Goal: Use online tool/utility: Use online tool/utility

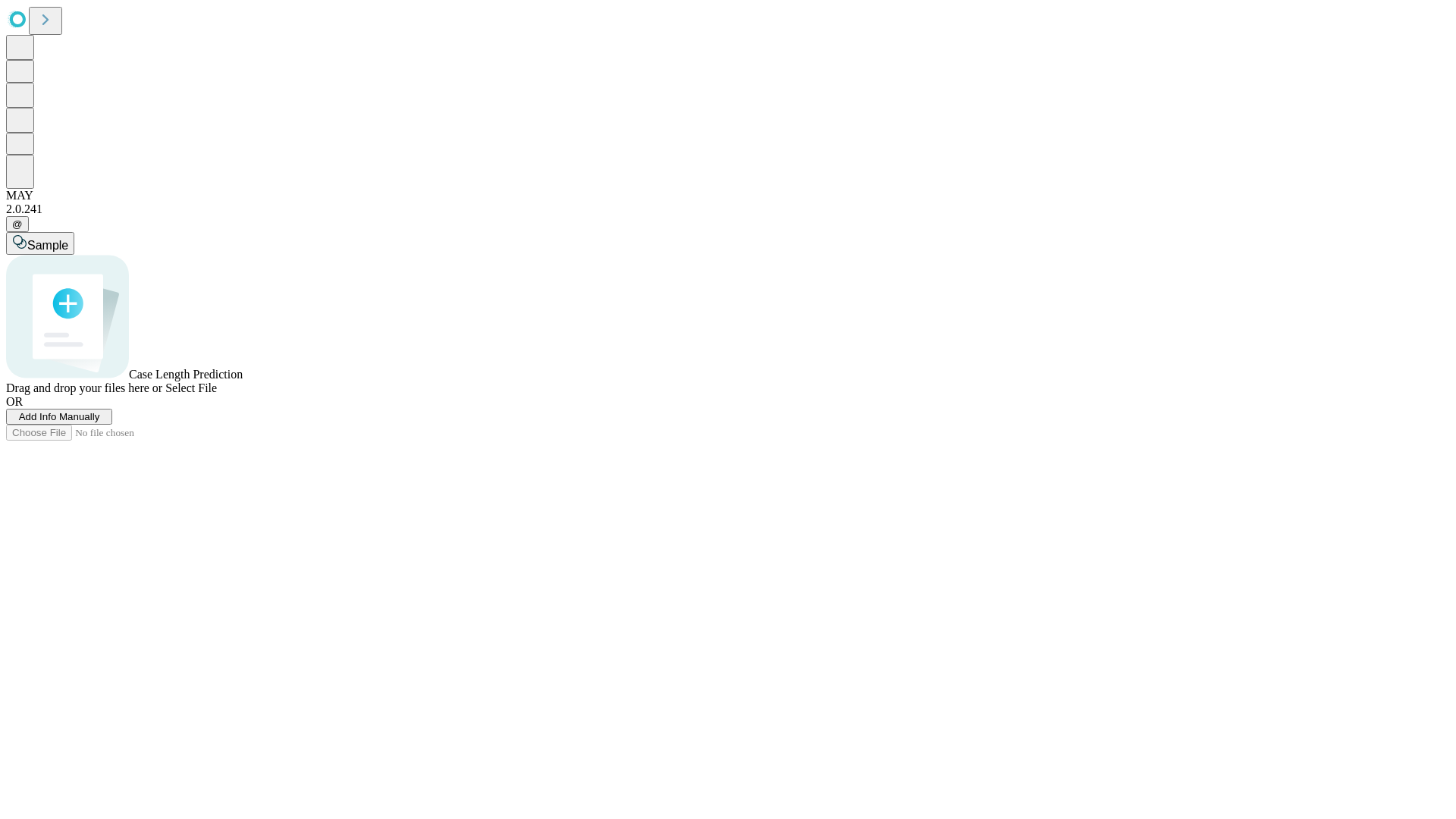
click at [217, 395] on span "Select File" at bounding box center [190, 388] width 52 height 13
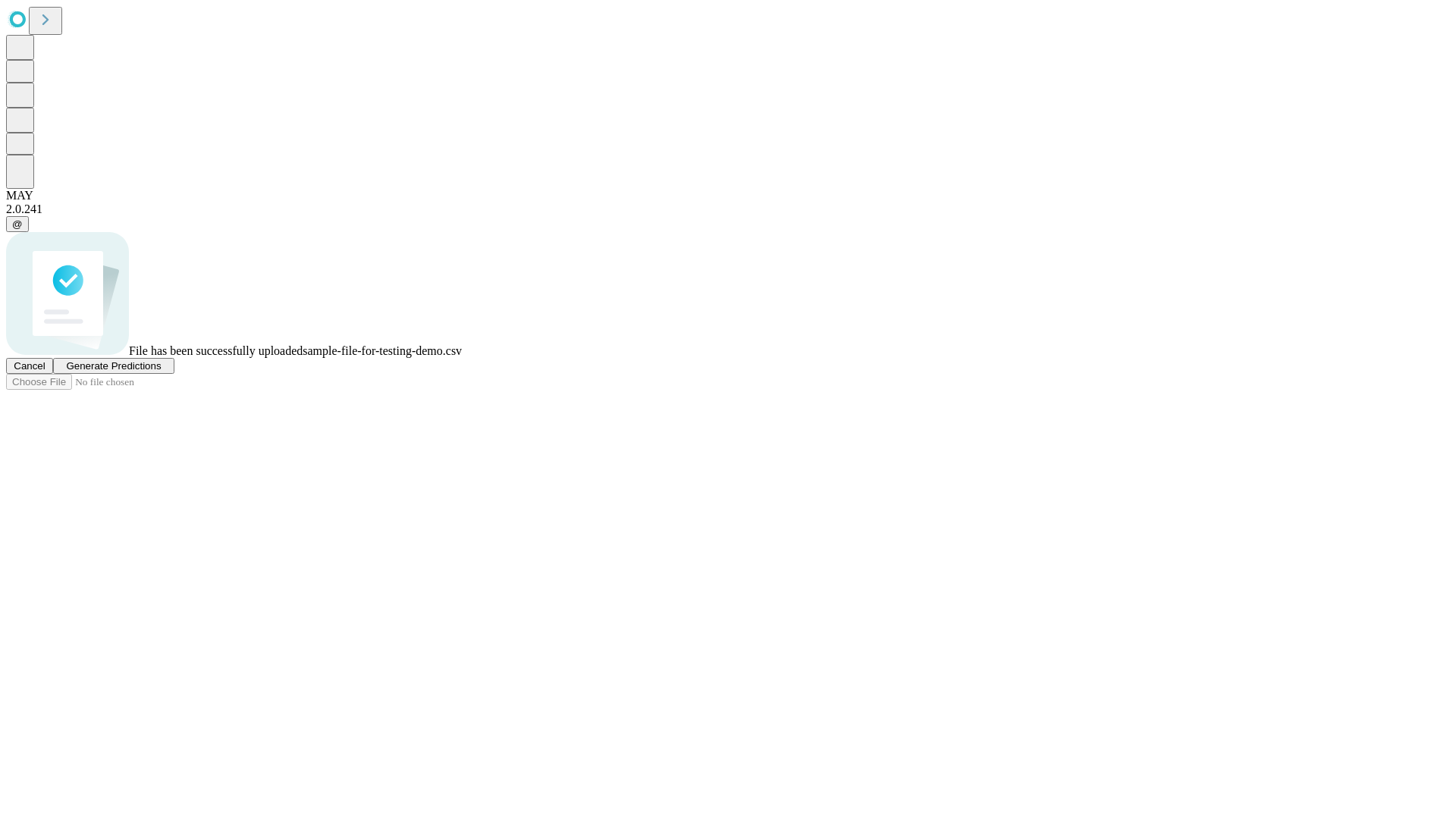
click at [161, 372] on span "Generate Predictions" at bounding box center [113, 366] width 95 height 11
